Goal: Find contact information: Find contact information

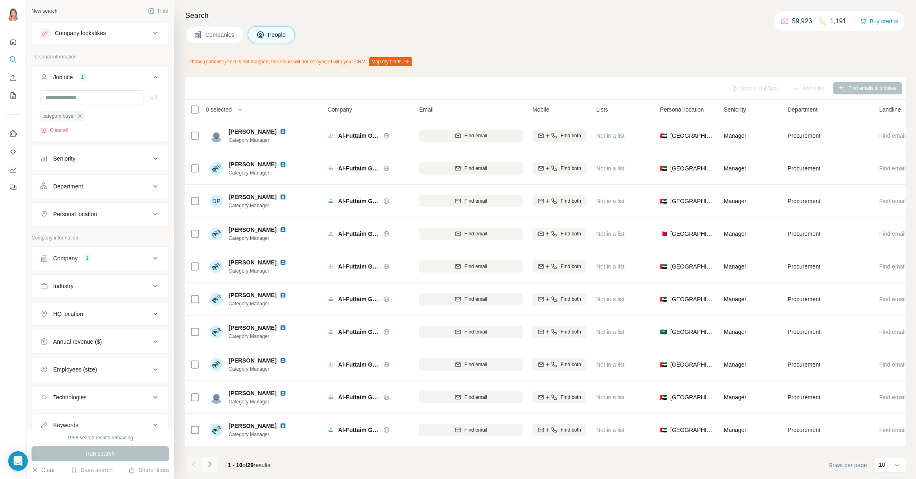
click at [210, 465] on icon "Navigate to next page" at bounding box center [209, 464] width 3 height 5
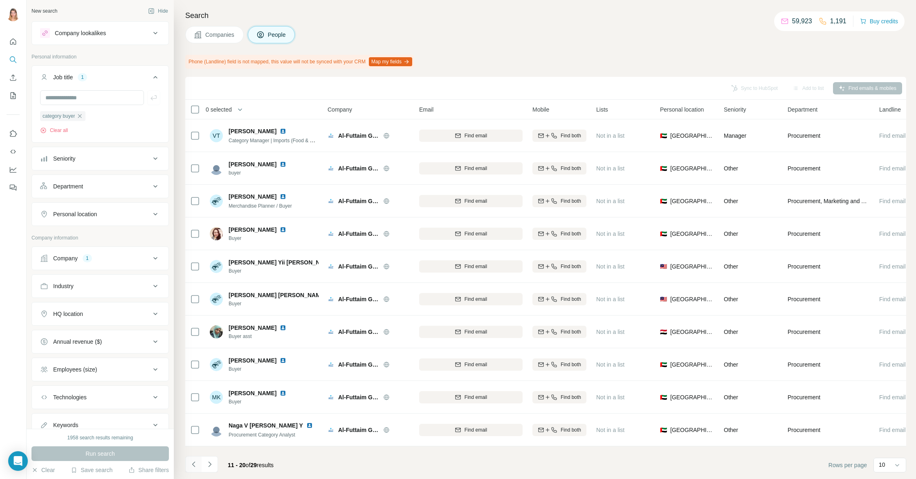
click at [196, 464] on icon "Navigate to previous page" at bounding box center [194, 464] width 8 height 8
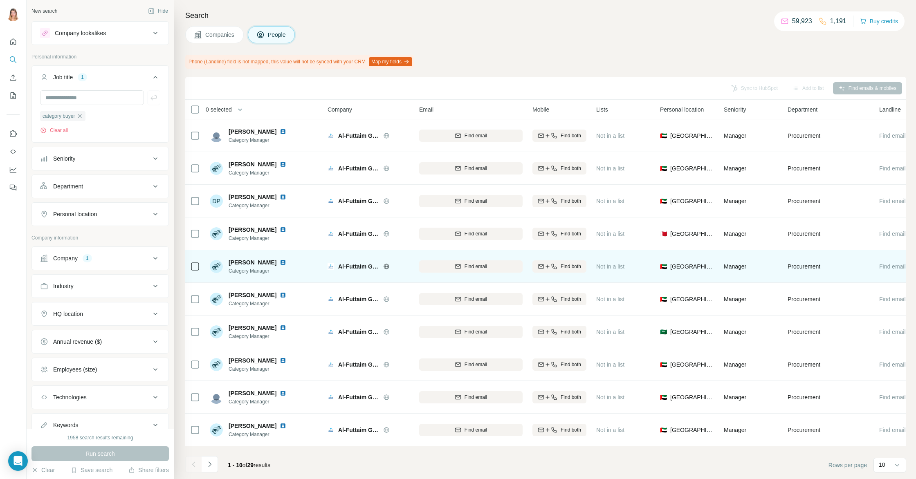
click at [282, 262] on img at bounding box center [283, 262] width 7 height 7
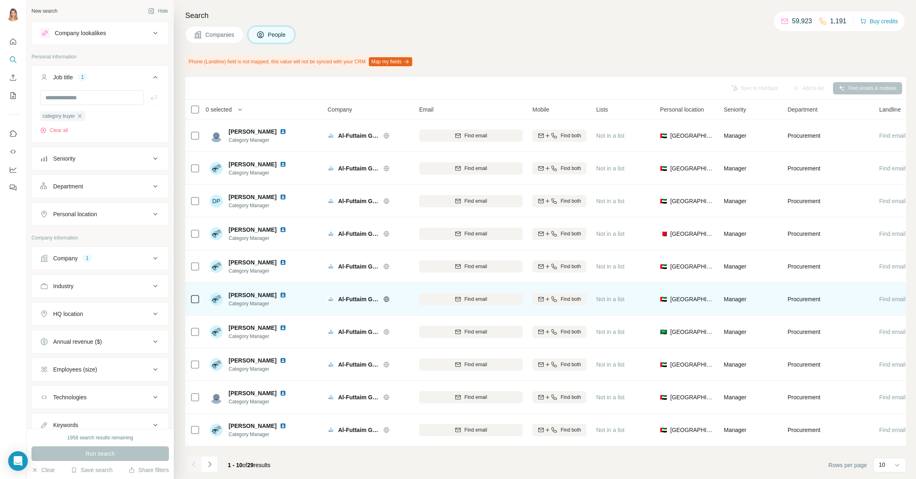
click at [286, 295] on img at bounding box center [283, 295] width 7 height 7
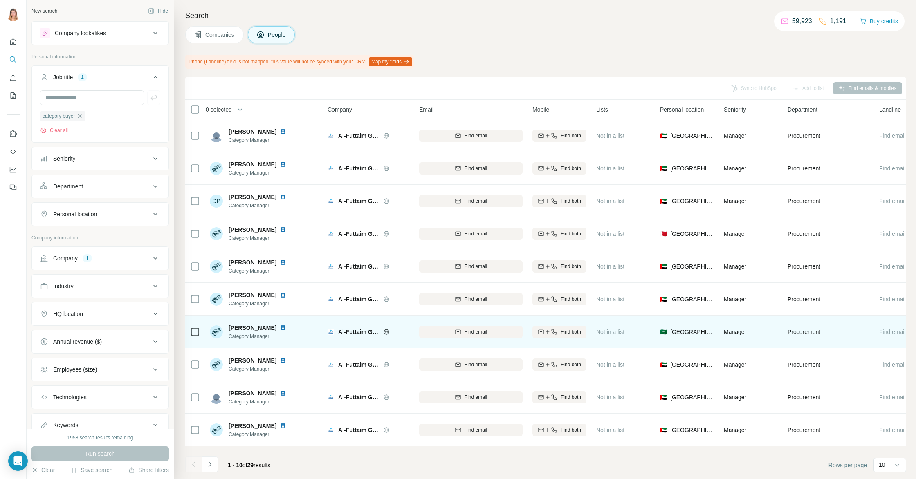
click at [284, 327] on img at bounding box center [283, 328] width 7 height 7
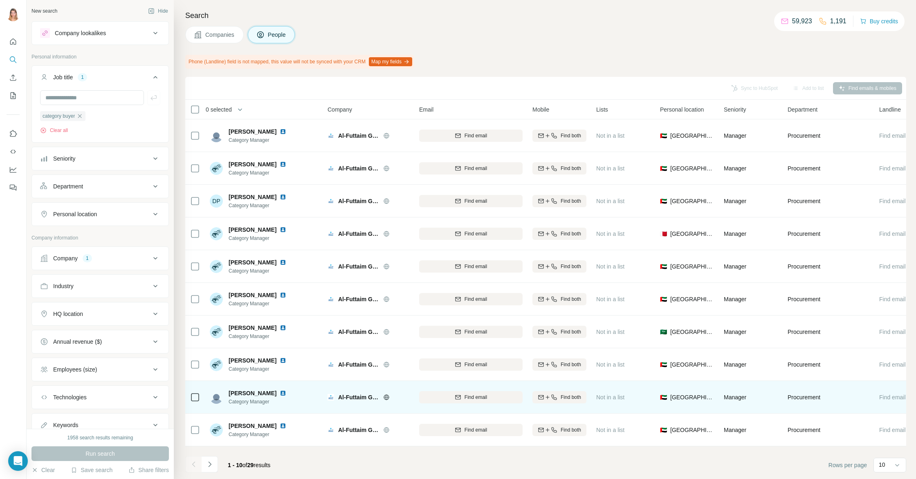
click at [280, 394] on img at bounding box center [283, 393] width 7 height 7
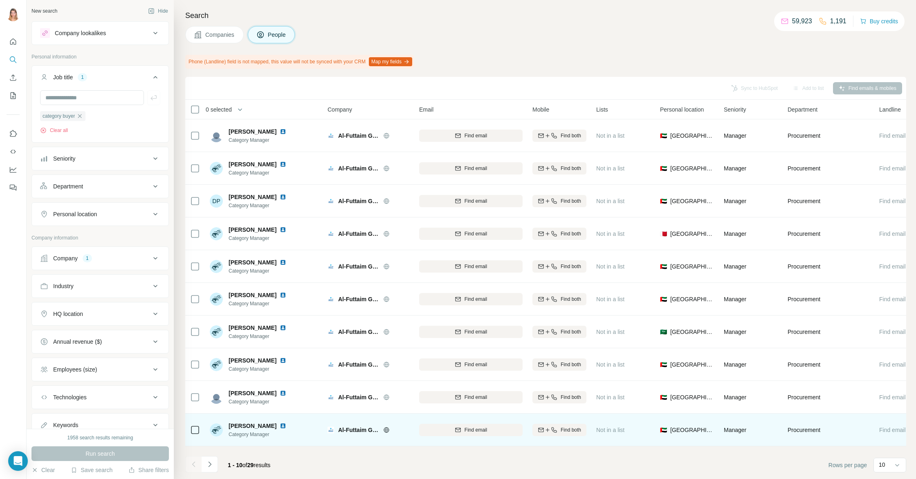
click at [280, 427] on img at bounding box center [283, 426] width 7 height 7
click at [468, 432] on span "Find email" at bounding box center [475, 429] width 22 height 7
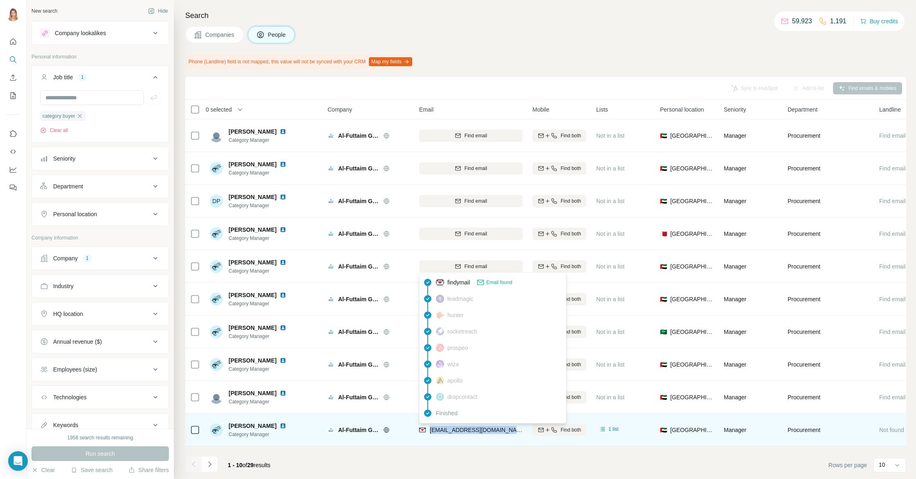
drag, startPoint x: 480, startPoint y: 430, endPoint x: 428, endPoint y: 428, distance: 51.9
click at [428, 428] on div "[EMAIL_ADDRESS][DOMAIN_NAME]" at bounding box center [470, 430] width 103 height 22
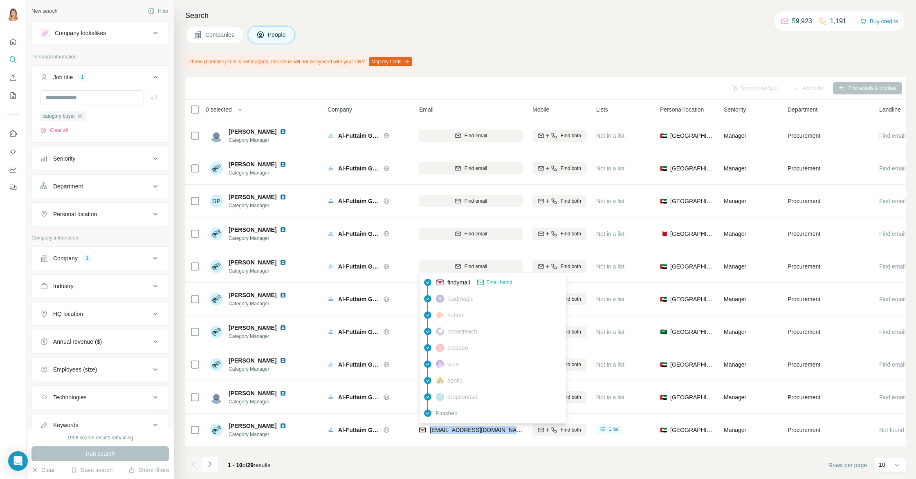
copy span "[EMAIL_ADDRESS][DOMAIN_NAME]"
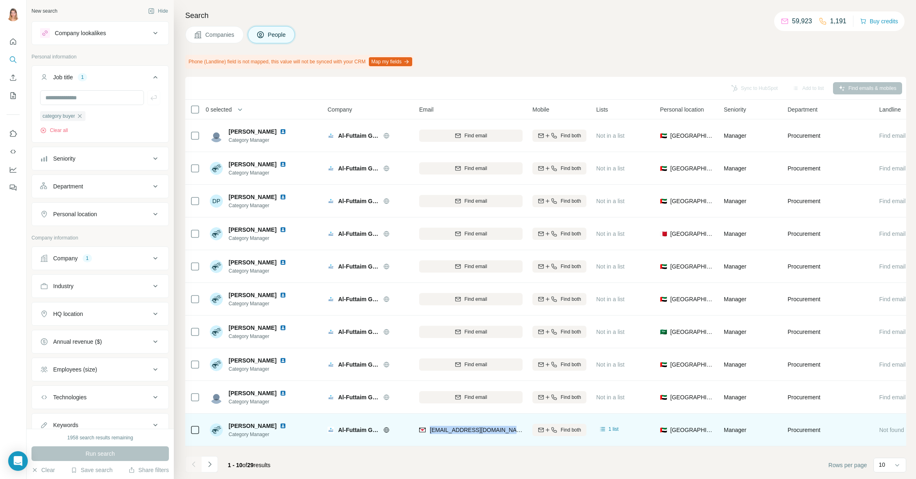
click at [280, 425] on img at bounding box center [283, 426] width 7 height 7
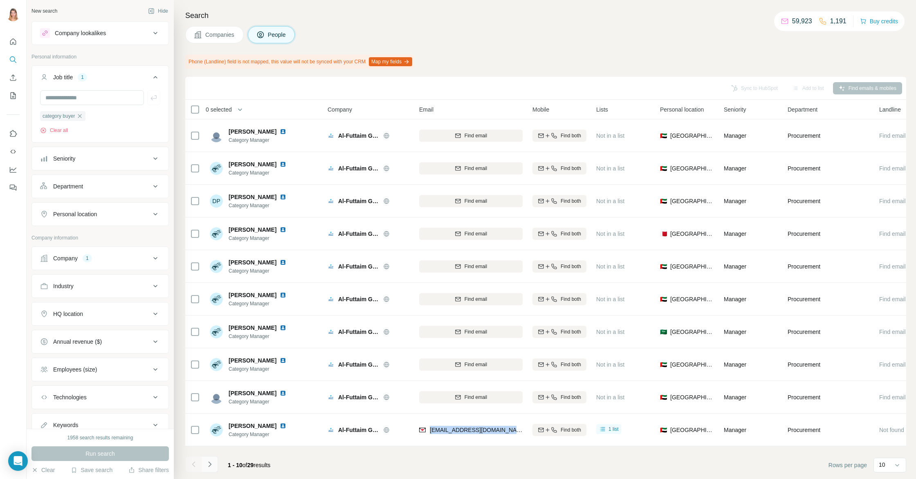
click at [204, 464] on button "Navigate to next page" at bounding box center [210, 464] width 16 height 16
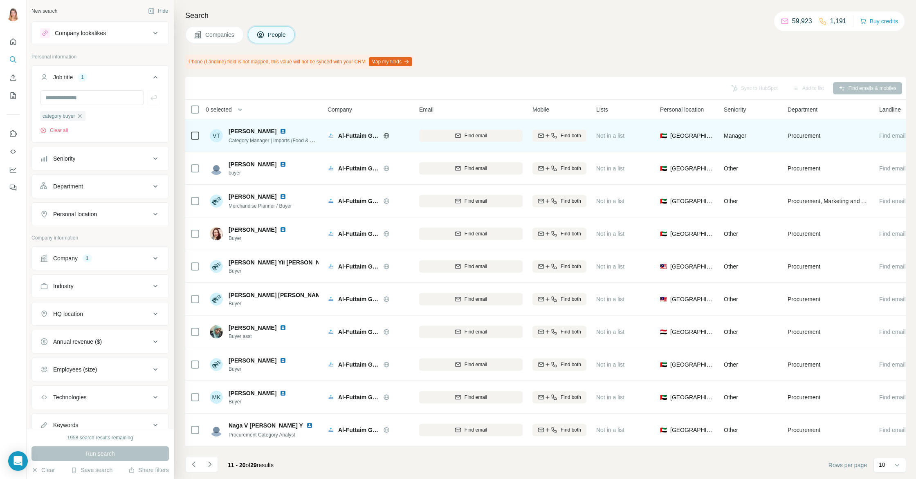
click at [280, 131] on img at bounding box center [283, 131] width 7 height 7
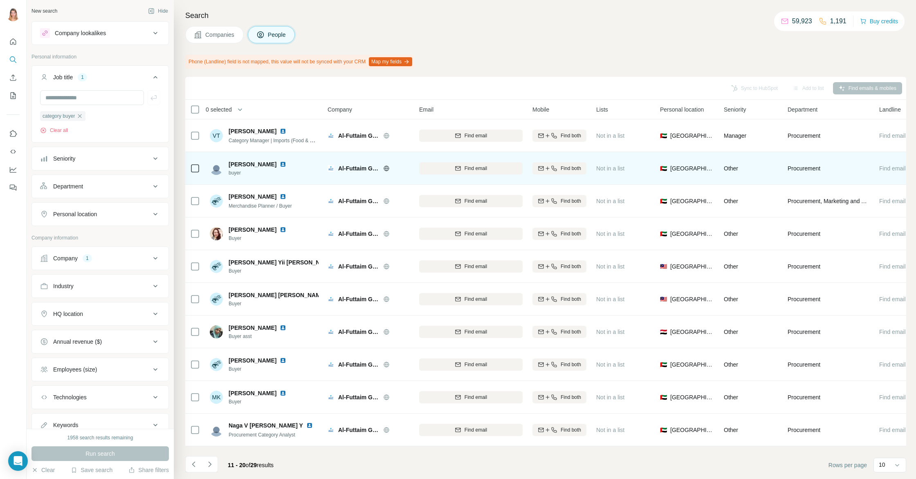
click at [280, 166] on img at bounding box center [283, 164] width 7 height 7
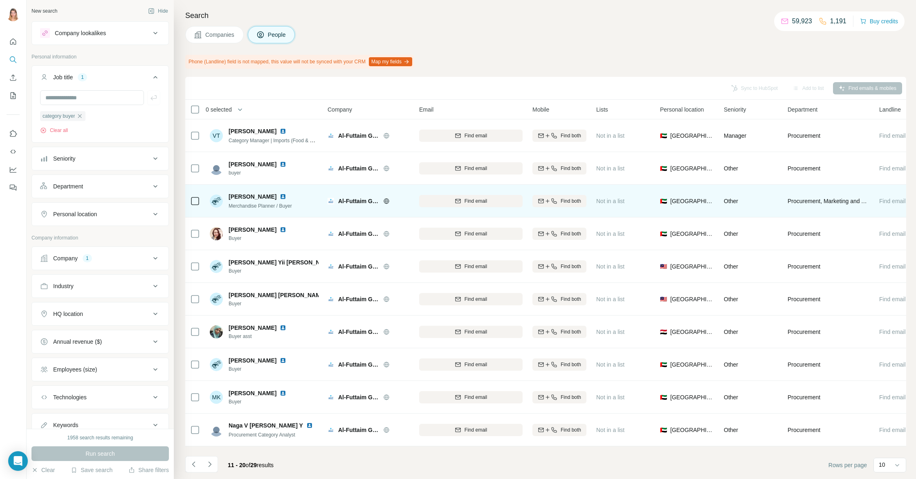
click at [280, 195] on img at bounding box center [283, 196] width 7 height 7
click at [477, 202] on span "Find email" at bounding box center [475, 200] width 22 height 7
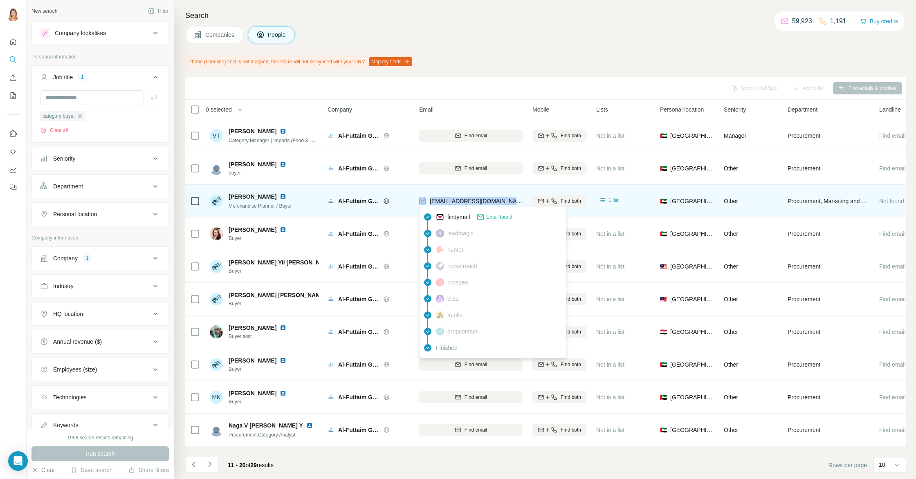
drag, startPoint x: 464, startPoint y: 202, endPoint x: 424, endPoint y: 202, distance: 39.2
click at [424, 202] on div "[EMAIL_ADDRESS][DOMAIN_NAME]" at bounding box center [470, 201] width 103 height 22
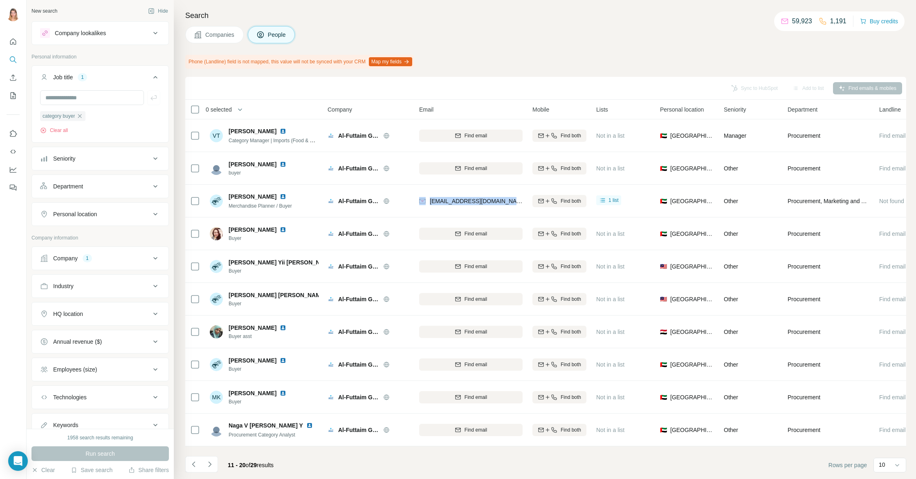
copy div "[EMAIL_ADDRESS][DOMAIN_NAME]"
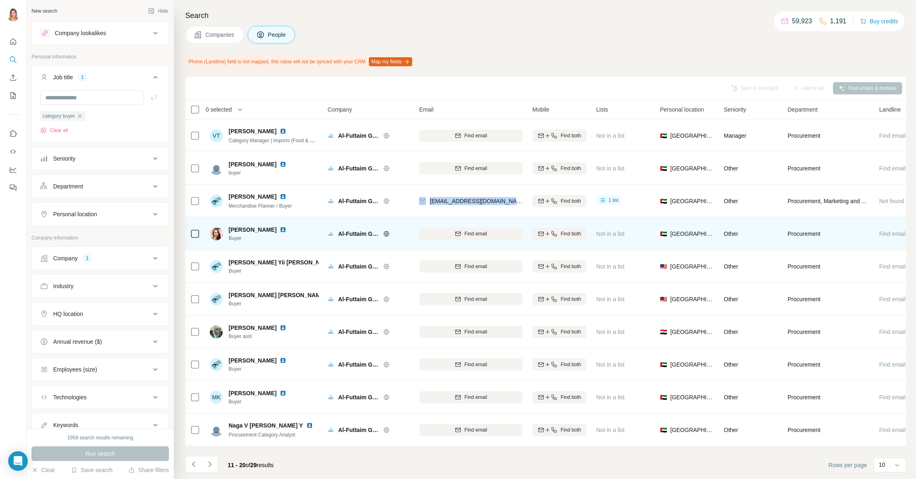
click at [280, 230] on img at bounding box center [283, 229] width 7 height 7
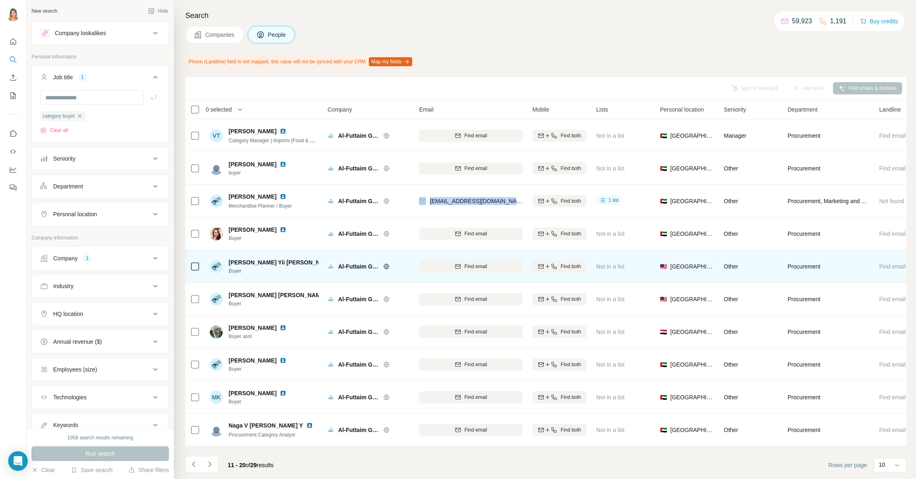
click at [338, 262] on img at bounding box center [341, 262] width 7 height 7
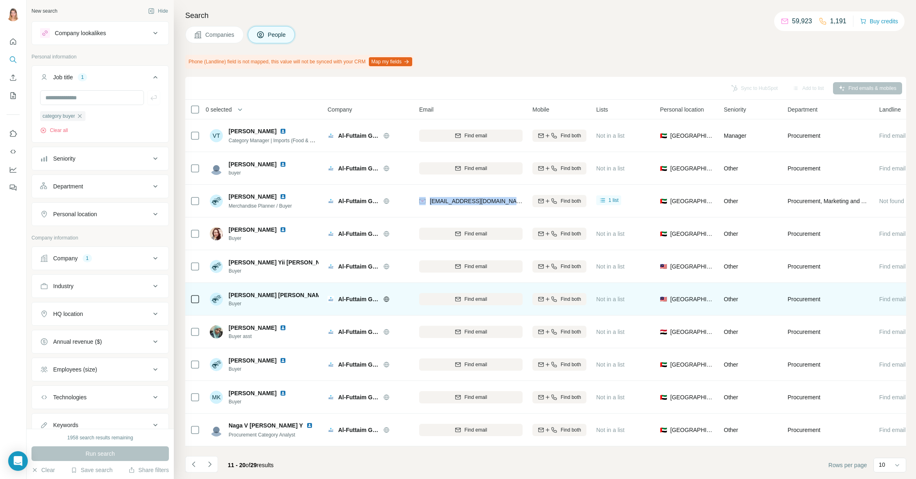
click at [329, 294] on img at bounding box center [332, 295] width 7 height 7
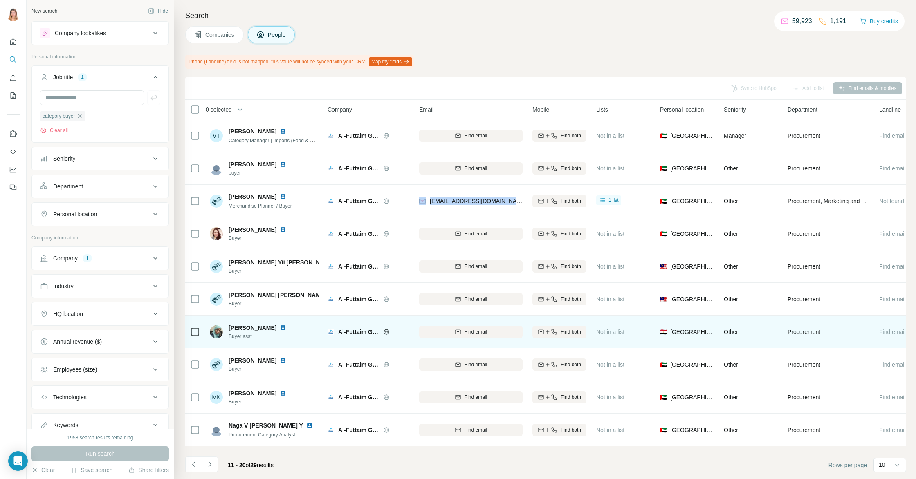
click at [280, 328] on img at bounding box center [283, 328] width 7 height 7
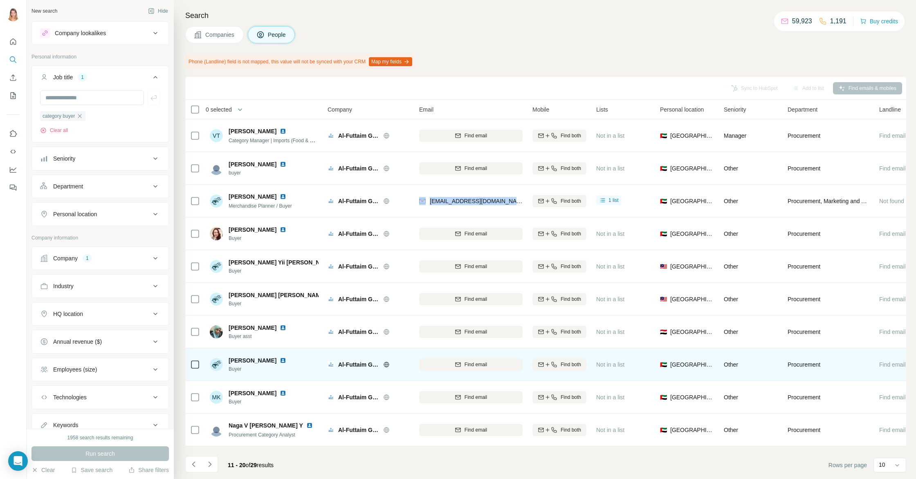
click at [286, 361] on img at bounding box center [283, 360] width 7 height 7
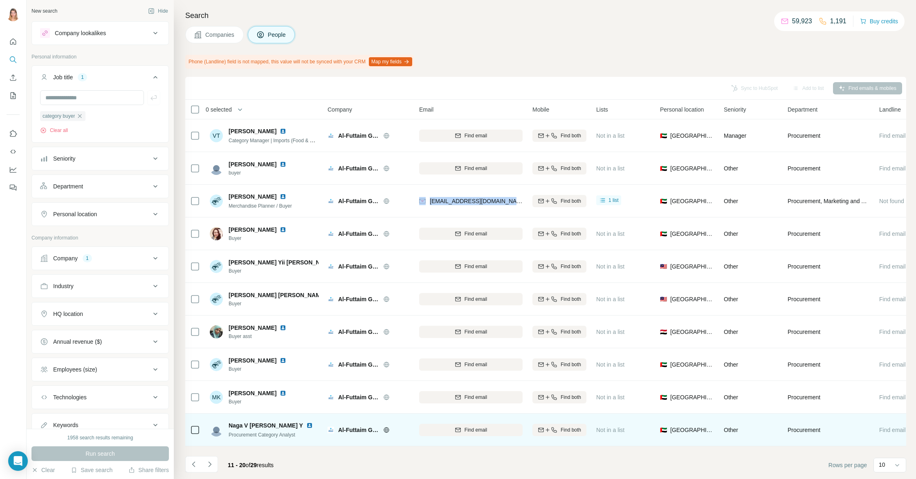
click at [306, 425] on img at bounding box center [309, 425] width 7 height 7
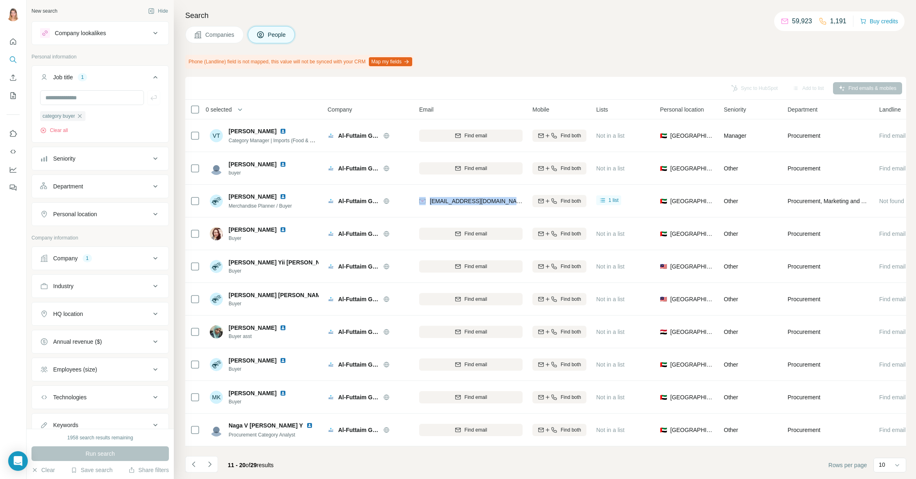
click at [211, 462] on icon "Navigate to next page" at bounding box center [210, 464] width 8 height 8
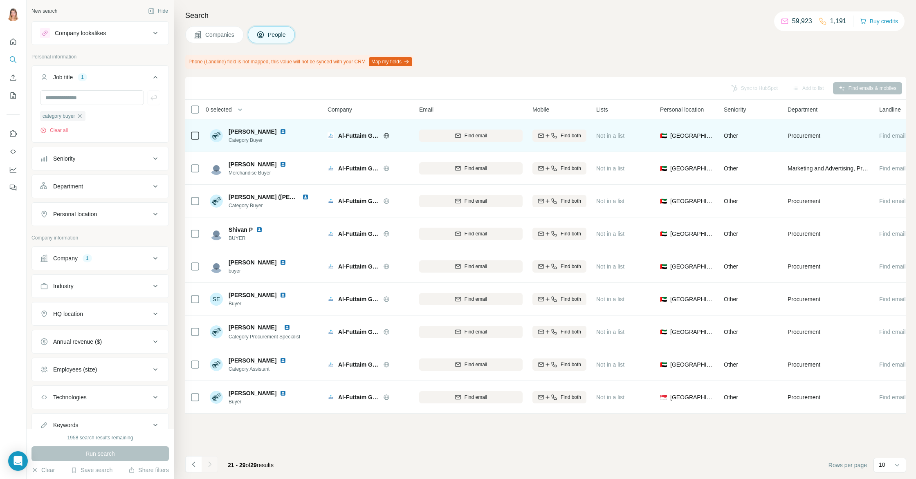
click at [280, 130] on img at bounding box center [283, 131] width 7 height 7
click at [448, 139] on div "Find email" at bounding box center [470, 135] width 103 height 7
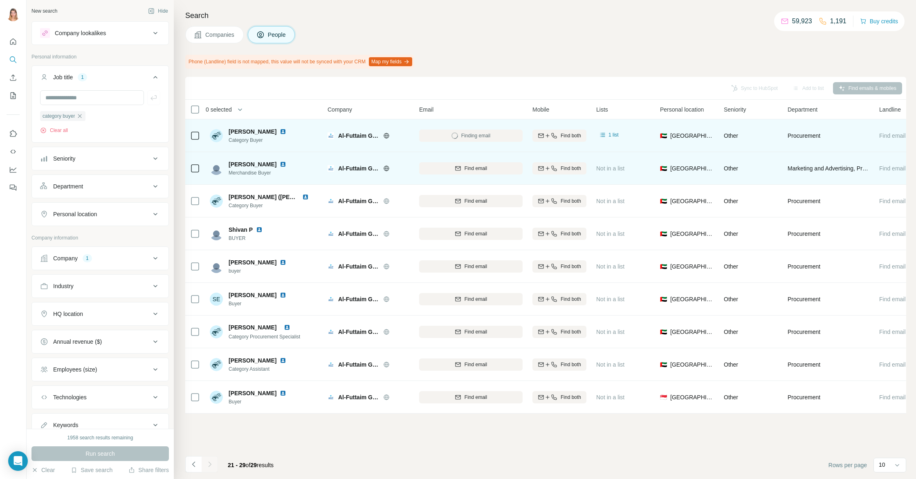
click at [280, 163] on img at bounding box center [283, 164] width 7 height 7
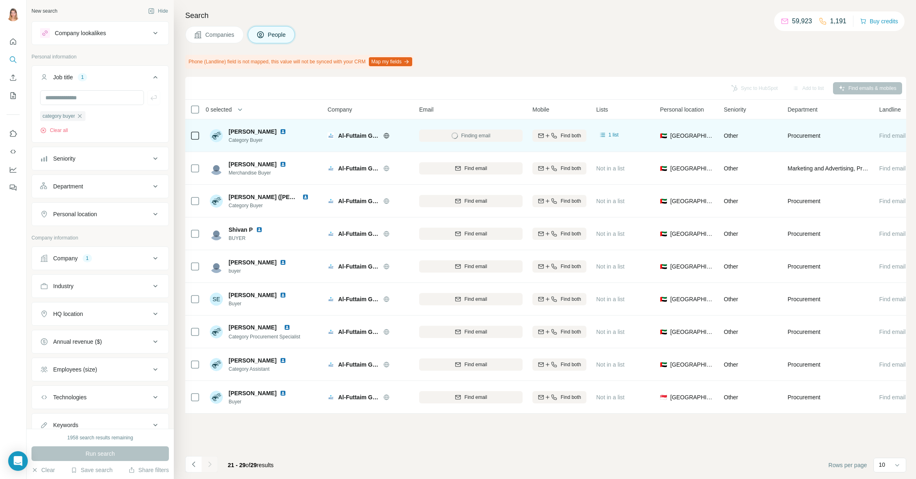
click at [550, 52] on div "Search Companies People Phone (Landline) field is not mapped, this value will n…" at bounding box center [545, 239] width 742 height 479
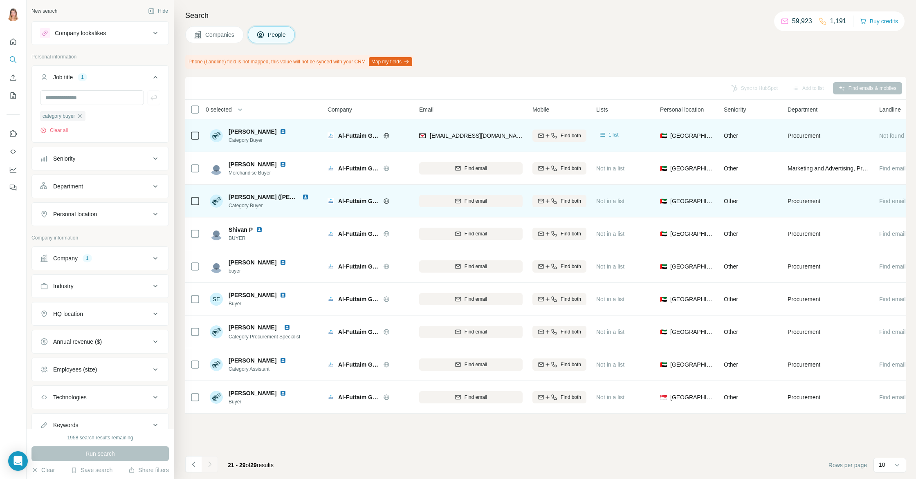
click at [304, 197] on img at bounding box center [305, 197] width 7 height 7
click at [465, 201] on span "Find email" at bounding box center [475, 200] width 22 height 7
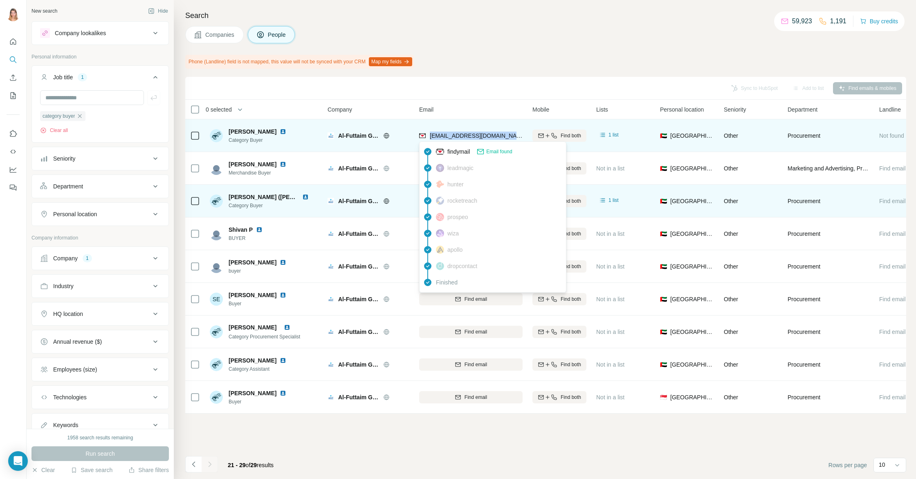
drag, startPoint x: 501, startPoint y: 136, endPoint x: 429, endPoint y: 136, distance: 71.9
click at [429, 136] on div "[EMAIL_ADDRESS][DOMAIN_NAME]" at bounding box center [470, 135] width 103 height 22
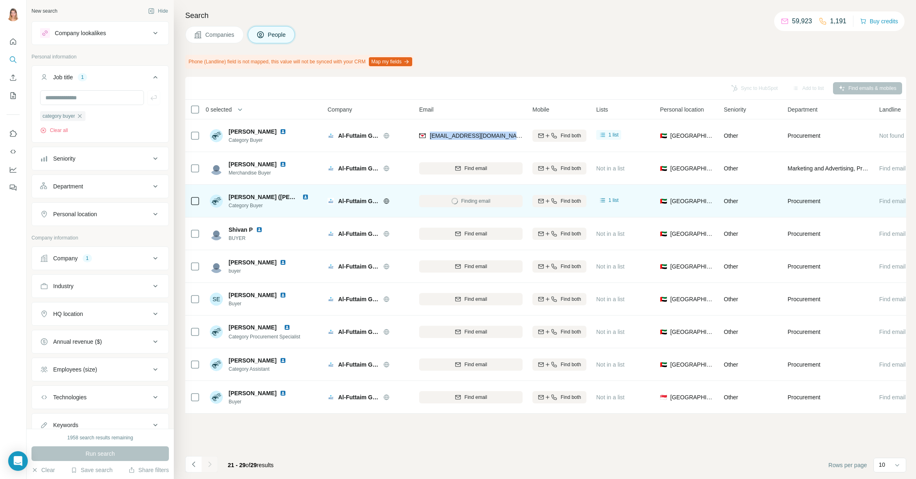
copy span "[EMAIL_ADDRESS][DOMAIN_NAME]"
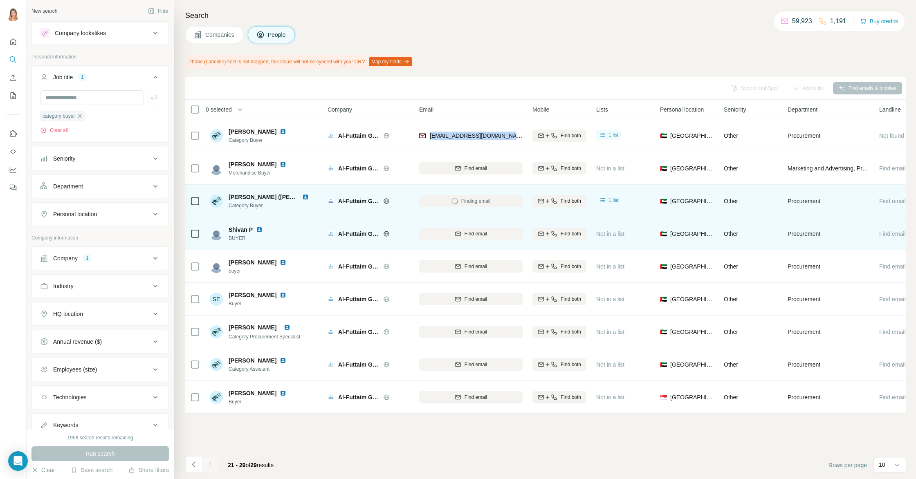
click at [262, 231] on img at bounding box center [259, 229] width 7 height 7
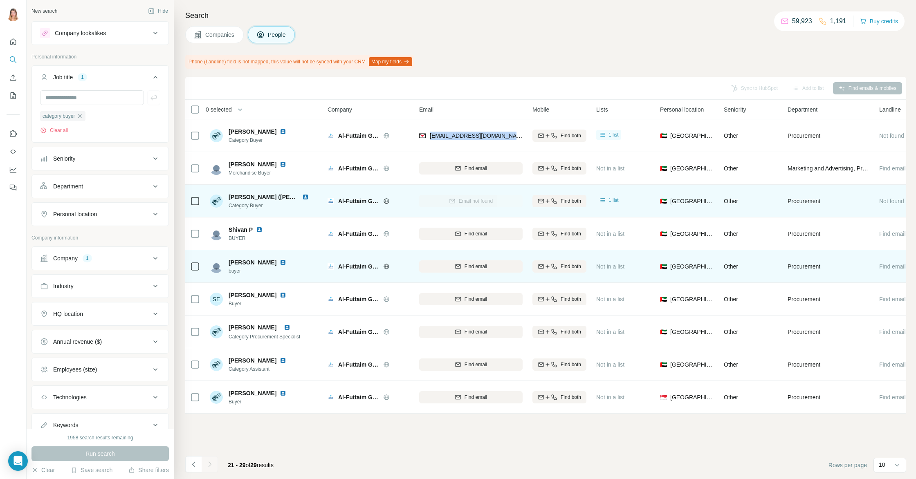
click at [280, 262] on img at bounding box center [283, 262] width 7 height 7
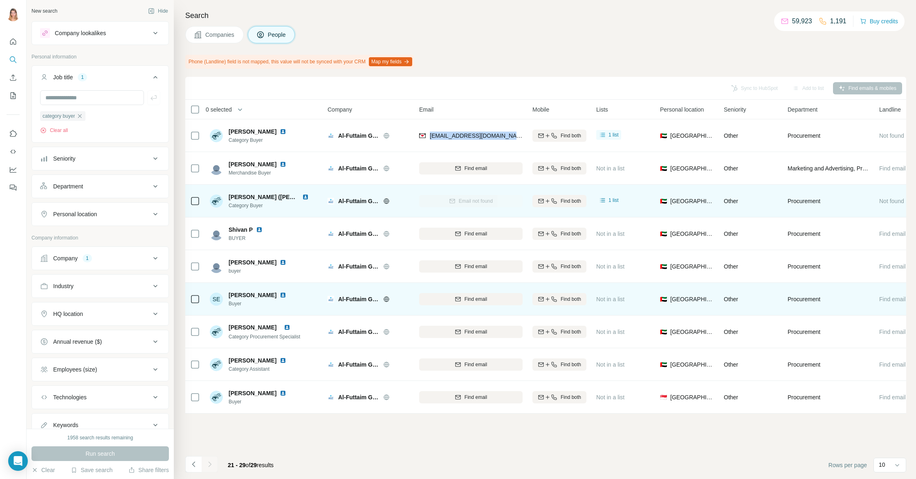
click at [280, 295] on img at bounding box center [283, 295] width 7 height 7
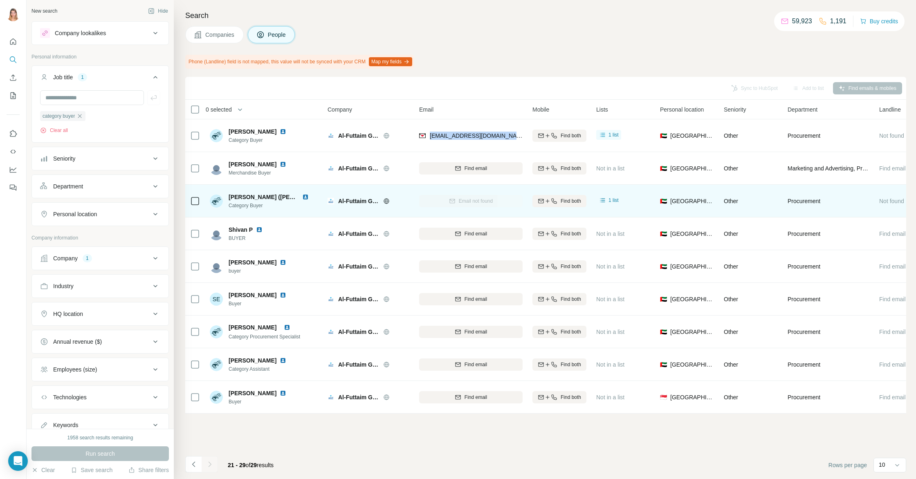
click at [305, 196] on img at bounding box center [305, 197] width 7 height 7
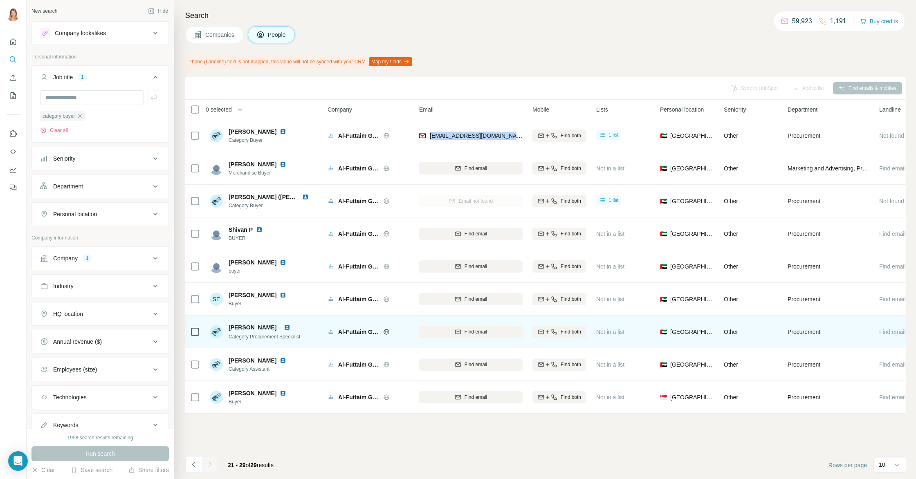
click at [290, 326] on img at bounding box center [287, 327] width 7 height 7
click at [451, 336] on button "Find email" at bounding box center [470, 332] width 103 height 12
click at [290, 329] on img at bounding box center [287, 327] width 7 height 7
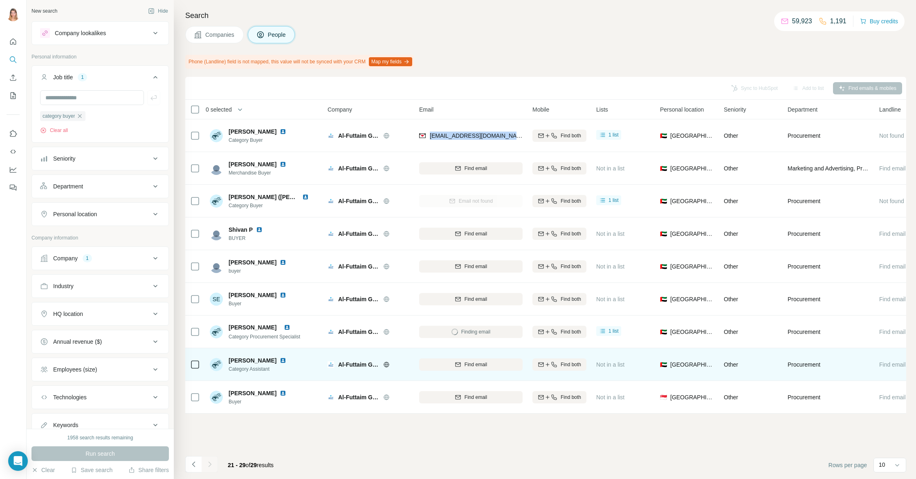
click at [280, 360] on img at bounding box center [283, 360] width 7 height 7
click at [433, 364] on div "Find email" at bounding box center [470, 364] width 103 height 7
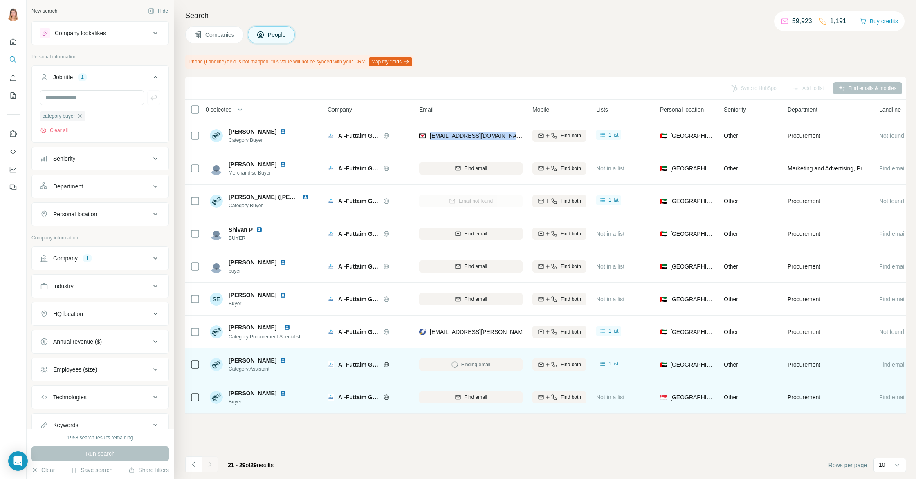
click at [286, 393] on img at bounding box center [283, 393] width 7 height 7
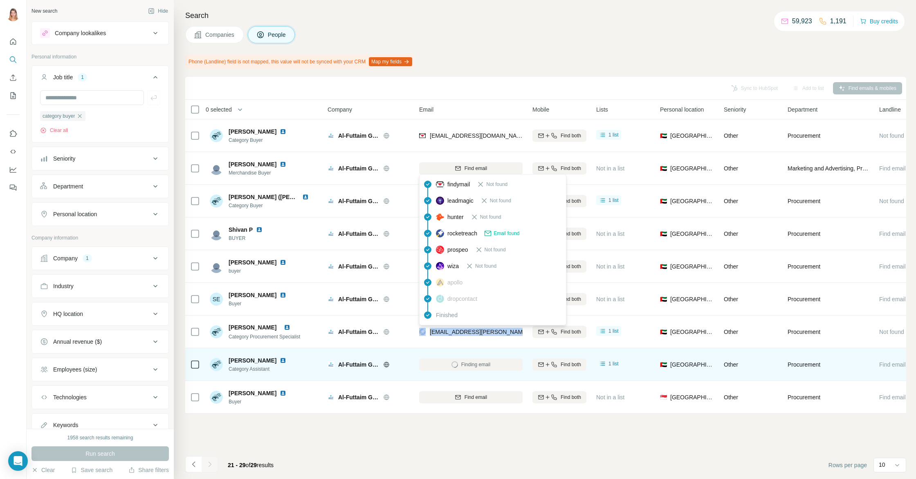
drag, startPoint x: 510, startPoint y: 333, endPoint x: 425, endPoint y: 333, distance: 85.0
click at [424, 334] on div "[EMAIL_ADDRESS][PERSON_NAME][DOMAIN_NAME]" at bounding box center [493, 332] width 148 height 8
copy div "[EMAIL_ADDRESS][PERSON_NAME][DOMAIN_NAME]"
click at [454, 433] on div "Sync to HubSpot Add to list Find emails & mobiles 0 selected People Company Ema…" at bounding box center [545, 278] width 721 height 402
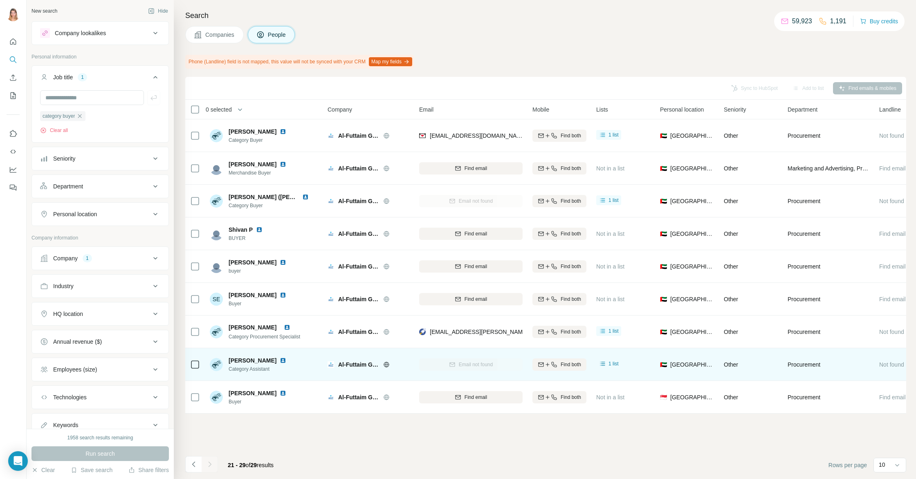
click at [204, 467] on div at bounding box center [210, 464] width 16 height 16
click at [83, 115] on icon "button" at bounding box center [79, 116] width 7 height 7
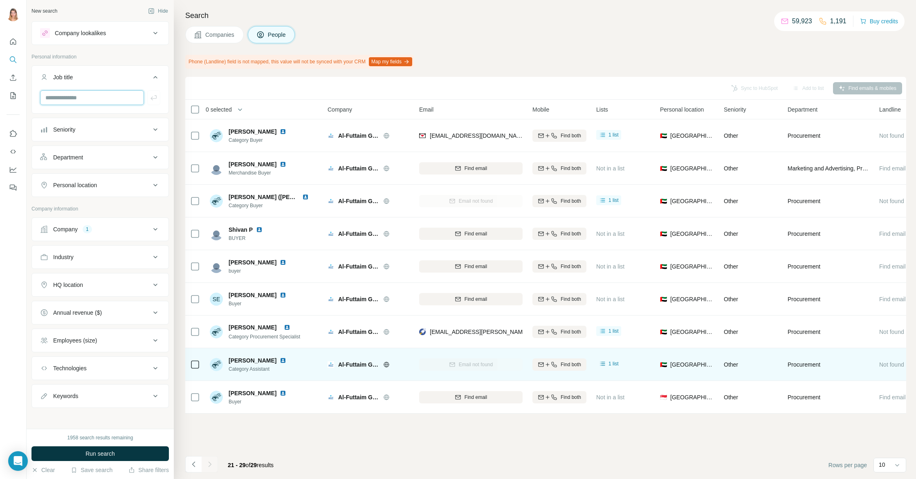
click at [84, 101] on input "text" at bounding box center [92, 97] width 104 height 15
type input "**********"
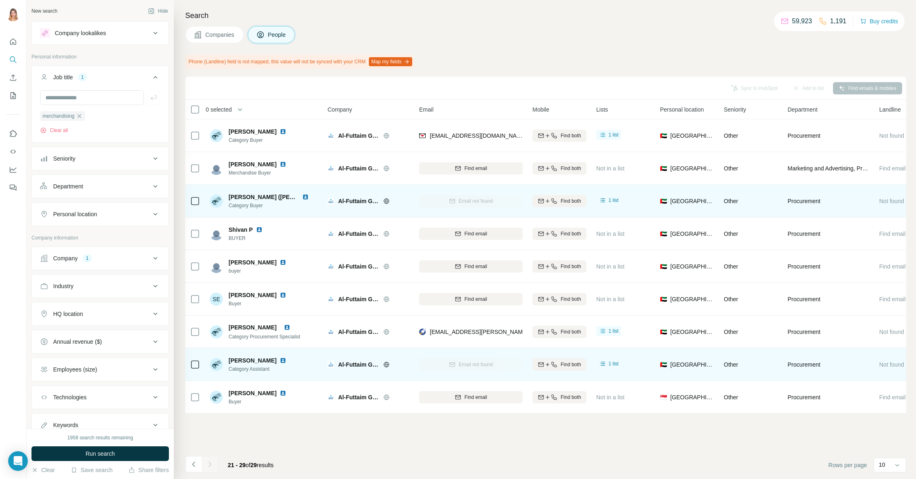
click at [302, 195] on img at bounding box center [305, 197] width 7 height 7
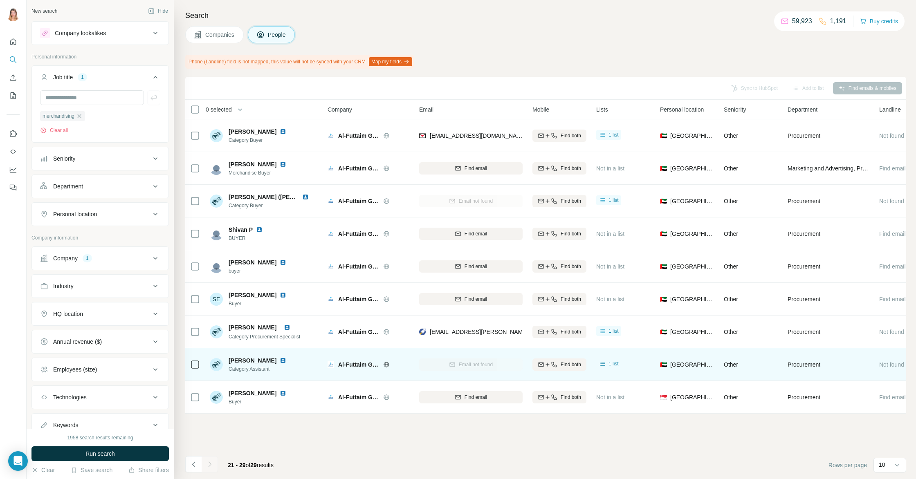
click at [82, 451] on button "Run search" at bounding box center [99, 453] width 137 height 15
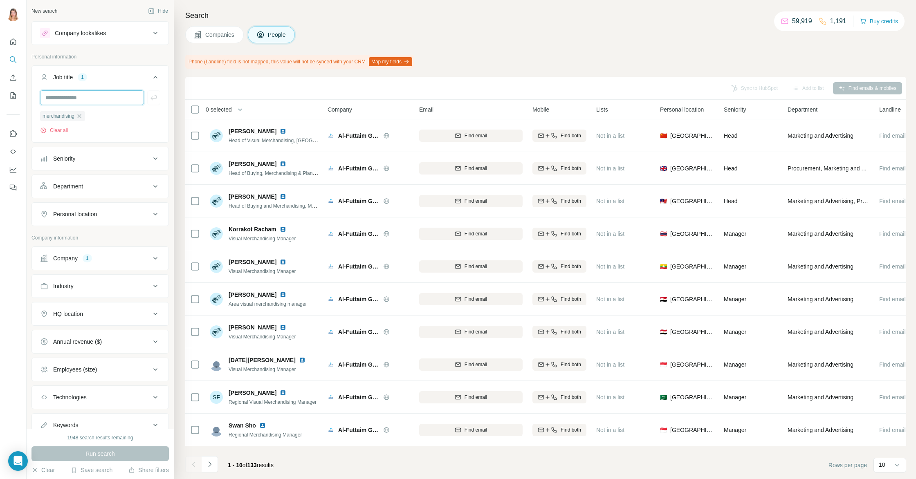
click at [98, 99] on input "text" at bounding box center [92, 97] width 104 height 15
click at [91, 99] on input "text" at bounding box center [92, 97] width 104 height 15
type input "**********"
click at [80, 117] on icon "button" at bounding box center [79, 116] width 7 height 7
click at [113, 453] on span "Run search" at bounding box center [99, 454] width 29 height 8
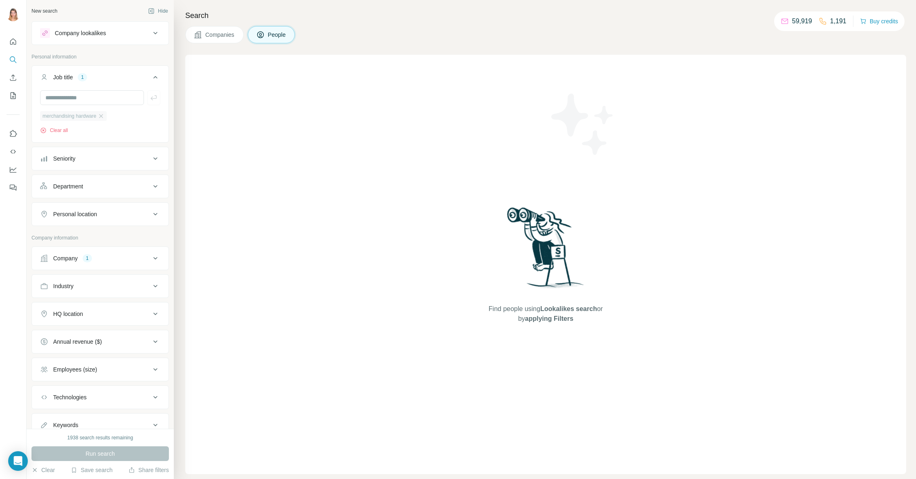
click at [107, 116] on div "merchandising hardware" at bounding box center [73, 116] width 67 height 10
click at [104, 116] on icon "button" at bounding box center [101, 116] width 7 height 7
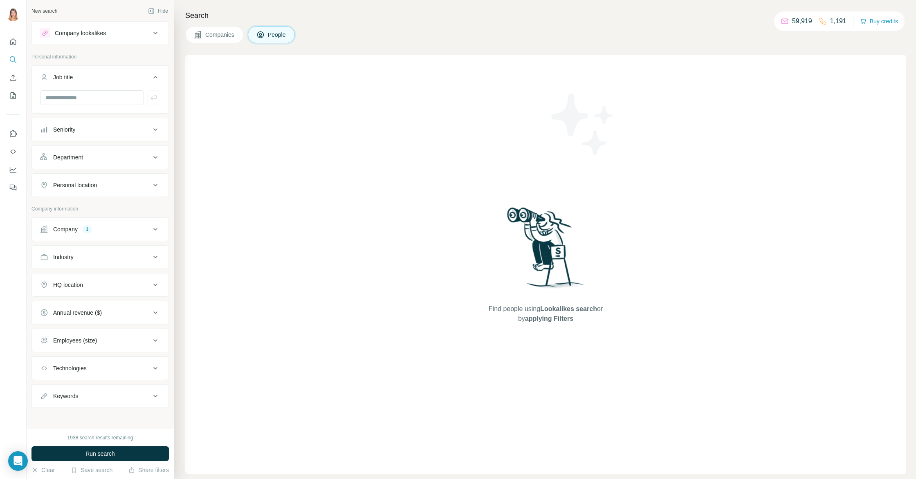
click at [101, 226] on div "Company 1" at bounding box center [95, 229] width 110 height 8
click at [80, 284] on span "Al-Futtaim Group" at bounding box center [61, 282] width 37 height 7
click at [87, 284] on icon "button" at bounding box center [85, 283] width 4 height 4
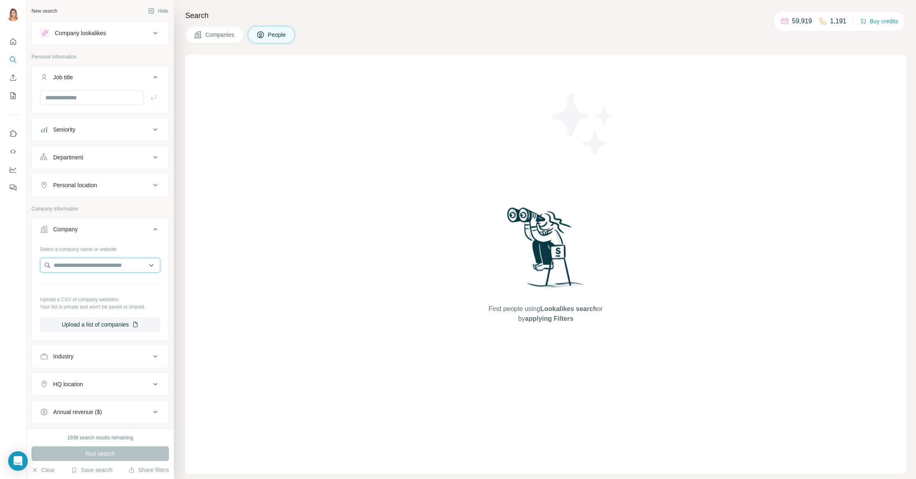
click at [82, 267] on input "text" at bounding box center [100, 265] width 120 height 15
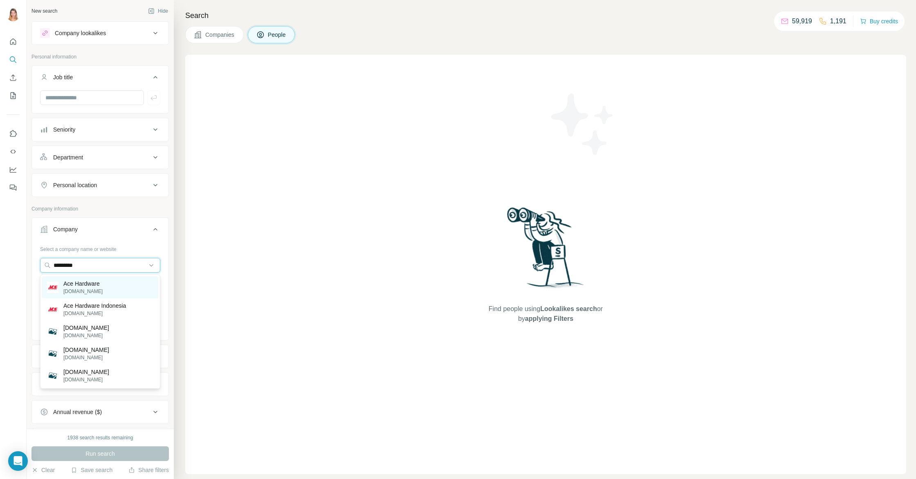
type input "*********"
click at [89, 291] on p "[DOMAIN_NAME]" at bounding box center [82, 291] width 39 height 7
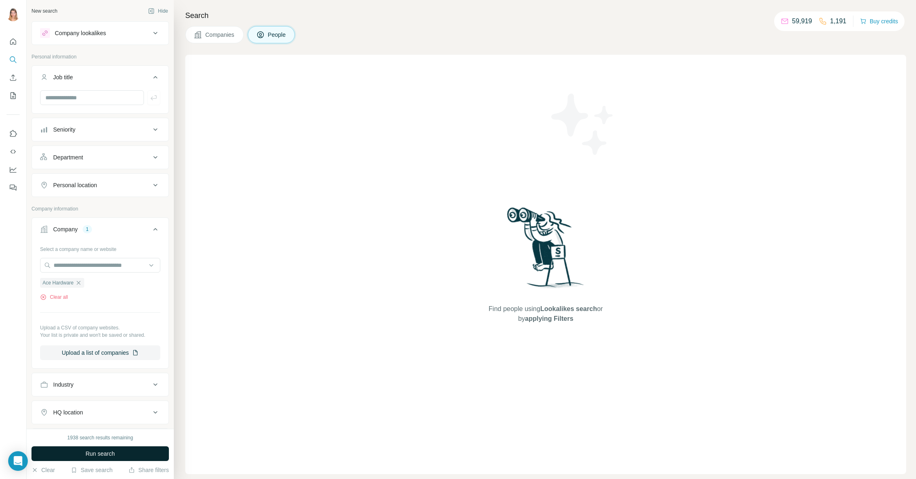
click at [102, 453] on span "Run search" at bounding box center [99, 454] width 29 height 8
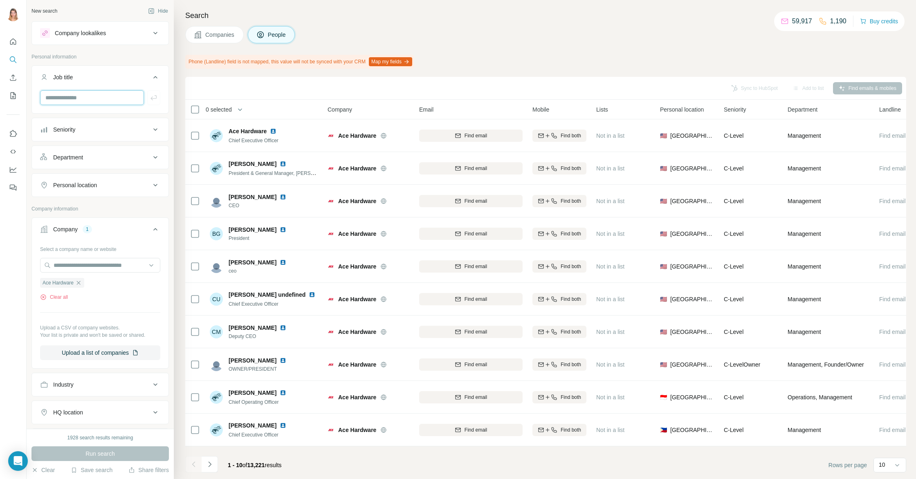
click at [119, 97] on input "text" at bounding box center [92, 97] width 104 height 15
type input "**********"
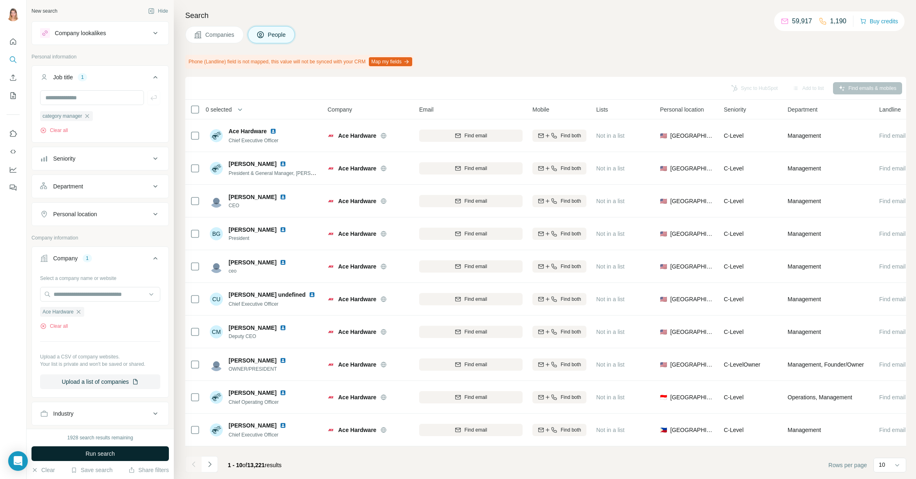
click at [114, 450] on span "Run search" at bounding box center [99, 454] width 29 height 8
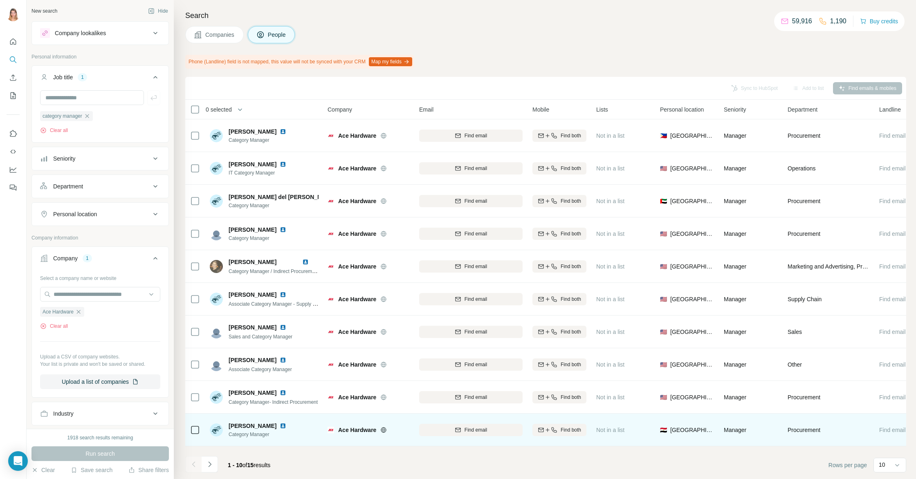
click at [286, 427] on img at bounding box center [283, 426] width 7 height 7
click at [506, 432] on div "Find email" at bounding box center [470, 429] width 103 height 7
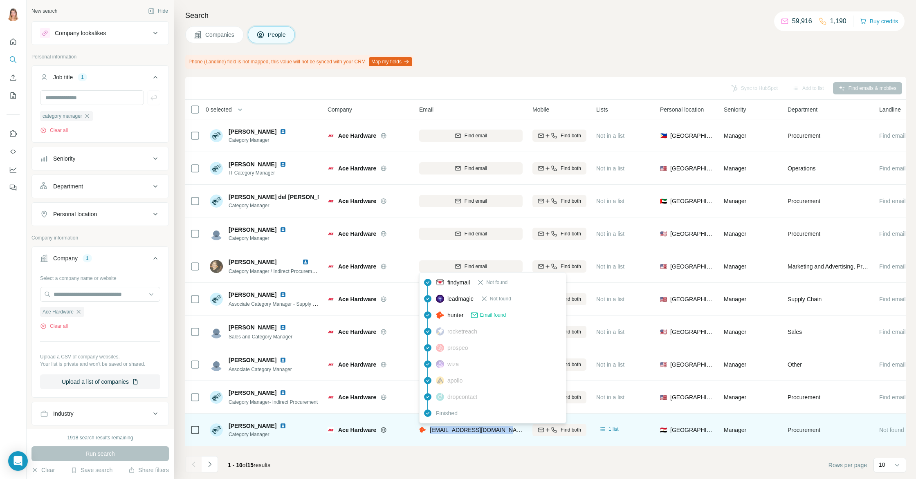
drag, startPoint x: 512, startPoint y: 427, endPoint x: 437, endPoint y: 430, distance: 75.3
click at [430, 430] on div "[EMAIL_ADDRESS][DOMAIN_NAME]" at bounding box center [470, 430] width 103 height 22
copy span "[EMAIL_ADDRESS][DOMAIN_NAME]"
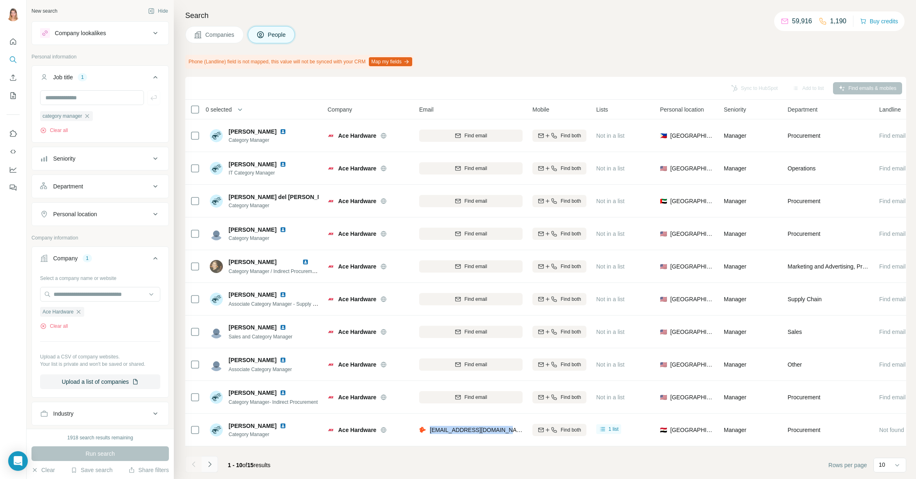
click at [204, 461] on button "Navigate to next page" at bounding box center [210, 464] width 16 height 16
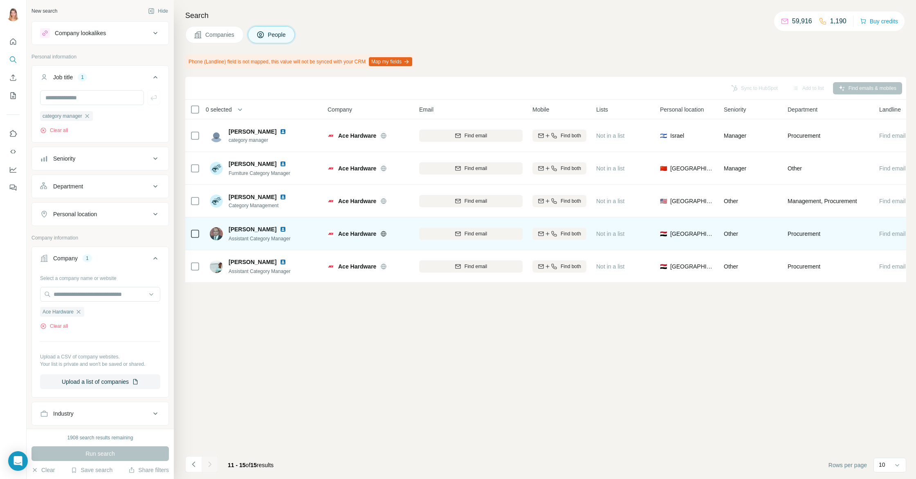
click at [285, 230] on img at bounding box center [283, 229] width 7 height 7
click at [455, 236] on icon "button" at bounding box center [458, 234] width 7 height 7
click at [89, 117] on icon "button" at bounding box center [87, 116] width 7 height 7
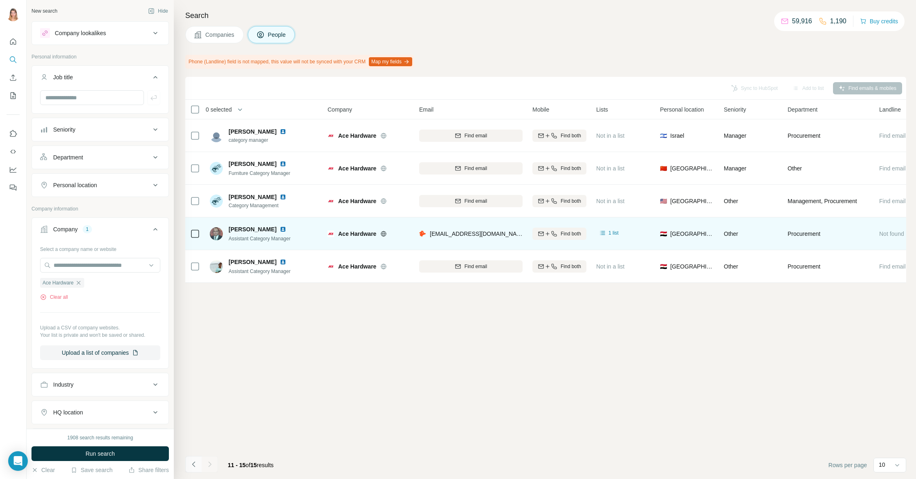
click at [195, 468] on icon "Navigate to previous page" at bounding box center [194, 464] width 8 height 8
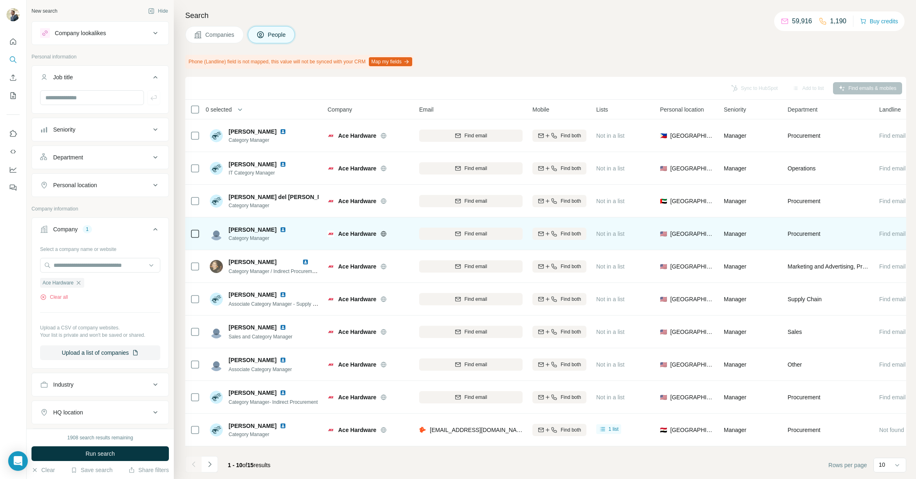
click at [365, 235] on span "Ace Hardware" at bounding box center [357, 234] width 38 height 8
click at [383, 235] on icon at bounding box center [383, 233] width 5 height 5
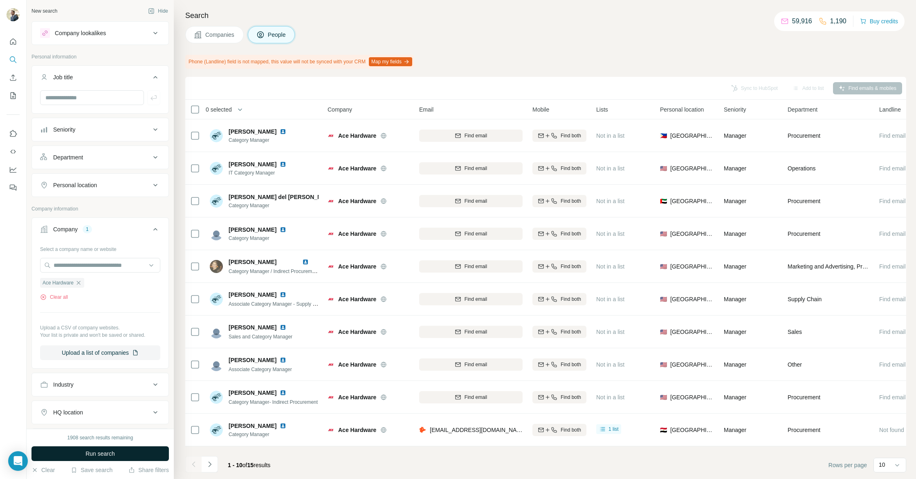
click at [91, 450] on span "Run search" at bounding box center [99, 454] width 29 height 8
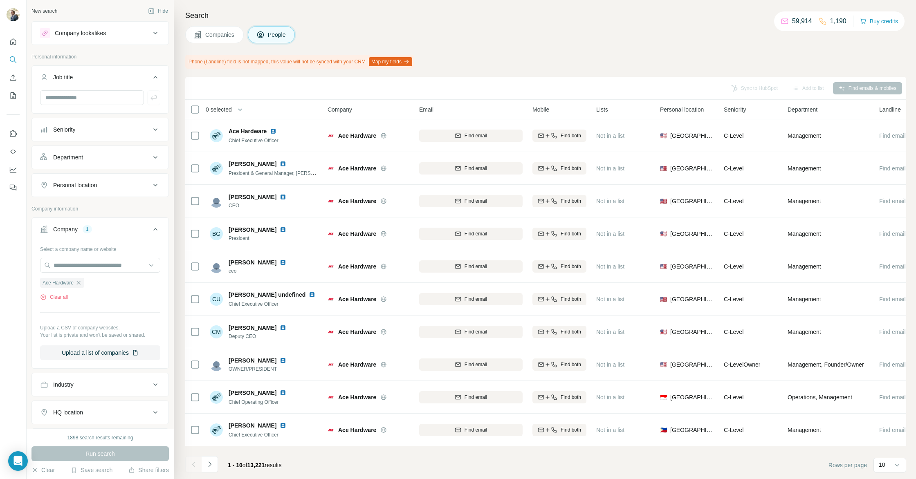
click at [211, 38] on span "Companies" at bounding box center [220, 35] width 30 height 8
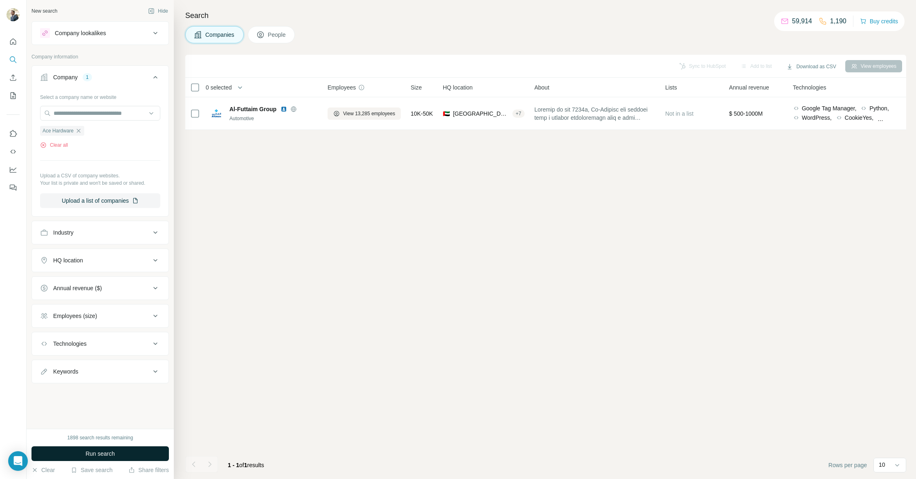
click at [113, 459] on button "Run search" at bounding box center [99, 453] width 137 height 15
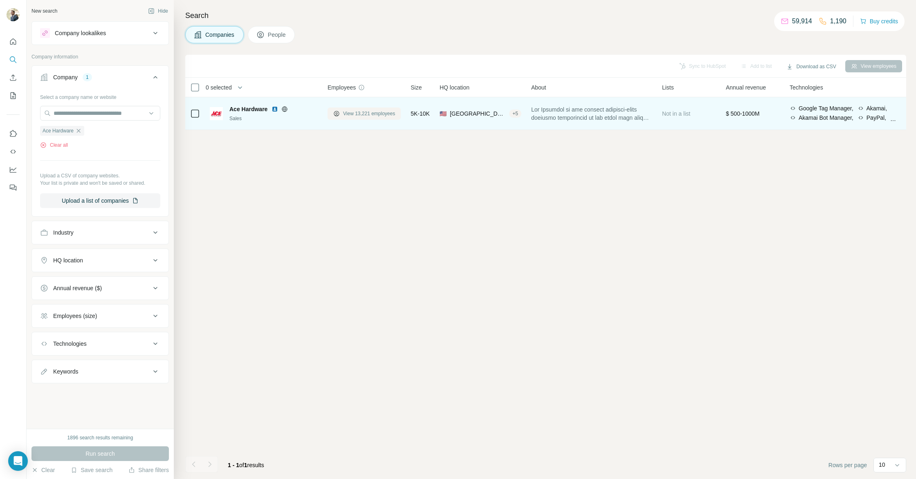
click at [374, 115] on span "View 13,221 employees" at bounding box center [369, 113] width 52 height 7
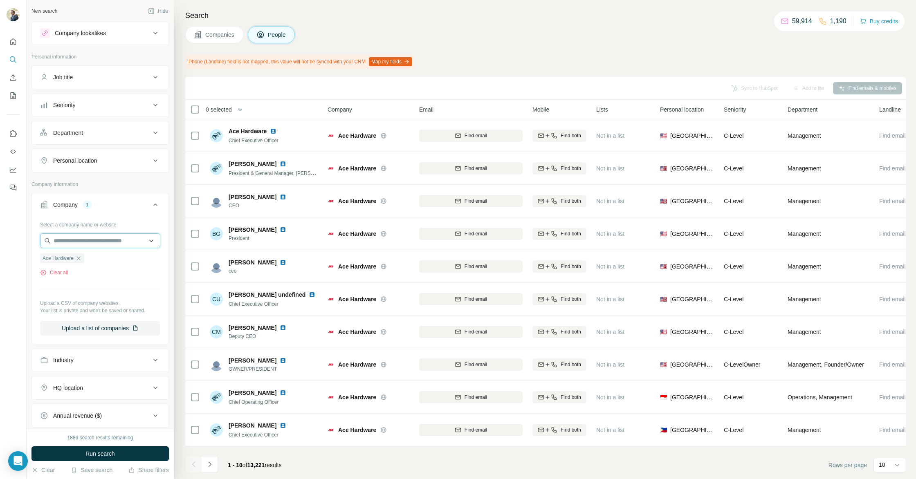
click at [87, 246] on input "text" at bounding box center [100, 240] width 120 height 15
click at [98, 81] on button "Job title" at bounding box center [100, 77] width 137 height 20
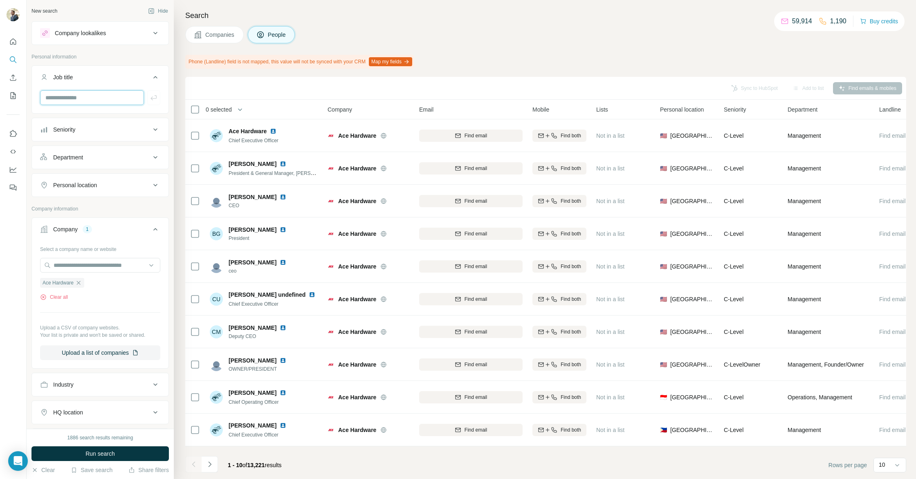
click at [90, 97] on input "text" at bounding box center [92, 97] width 104 height 15
type input "*****"
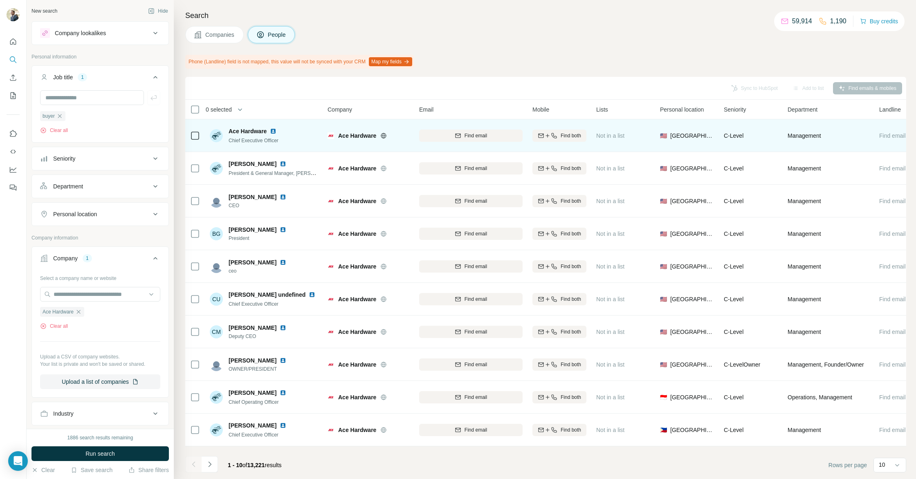
click at [383, 134] on icon at bounding box center [384, 135] width 2 height 5
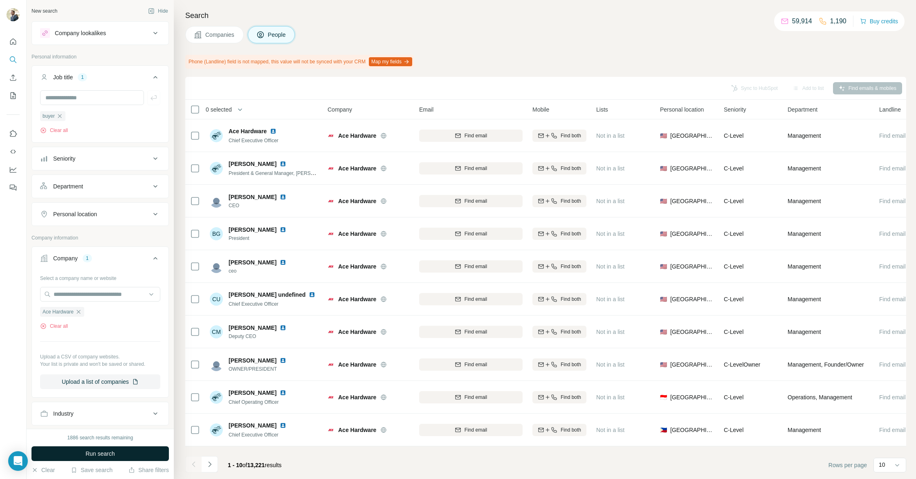
click at [80, 455] on button "Run search" at bounding box center [99, 453] width 137 height 15
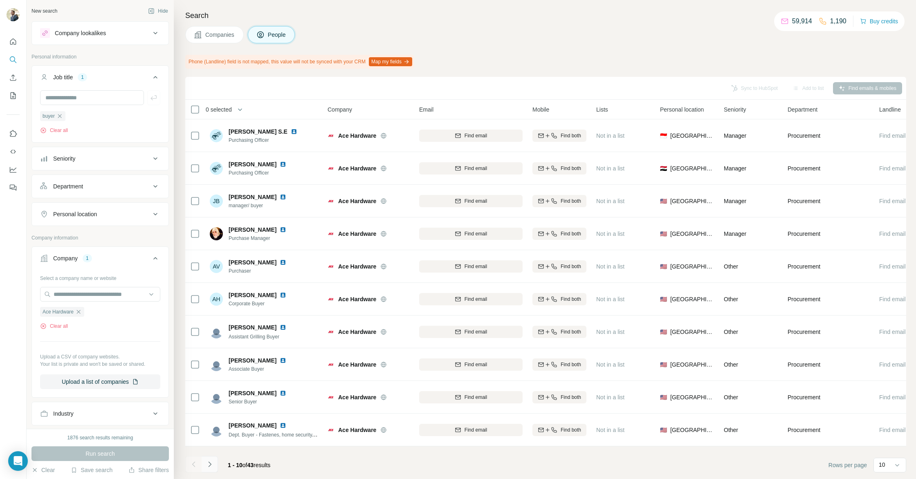
click at [216, 462] on button "Navigate to next page" at bounding box center [210, 464] width 16 height 16
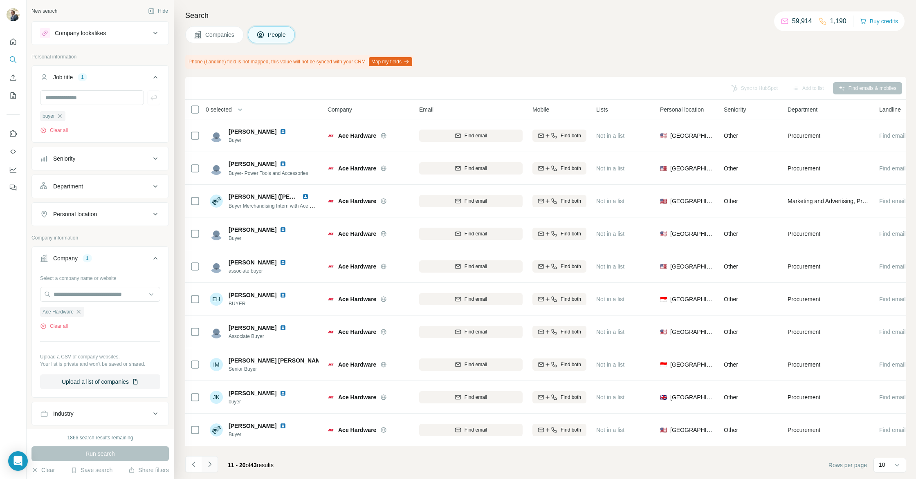
click at [216, 462] on button "Navigate to next page" at bounding box center [210, 464] width 16 height 16
click at [196, 464] on icon "Navigate to previous page" at bounding box center [194, 464] width 8 height 8
click at [214, 466] on button "Navigate to next page" at bounding box center [210, 464] width 16 height 16
click at [197, 464] on icon "Navigate to previous page" at bounding box center [194, 464] width 8 height 8
